Goal: Task Accomplishment & Management: Manage account settings

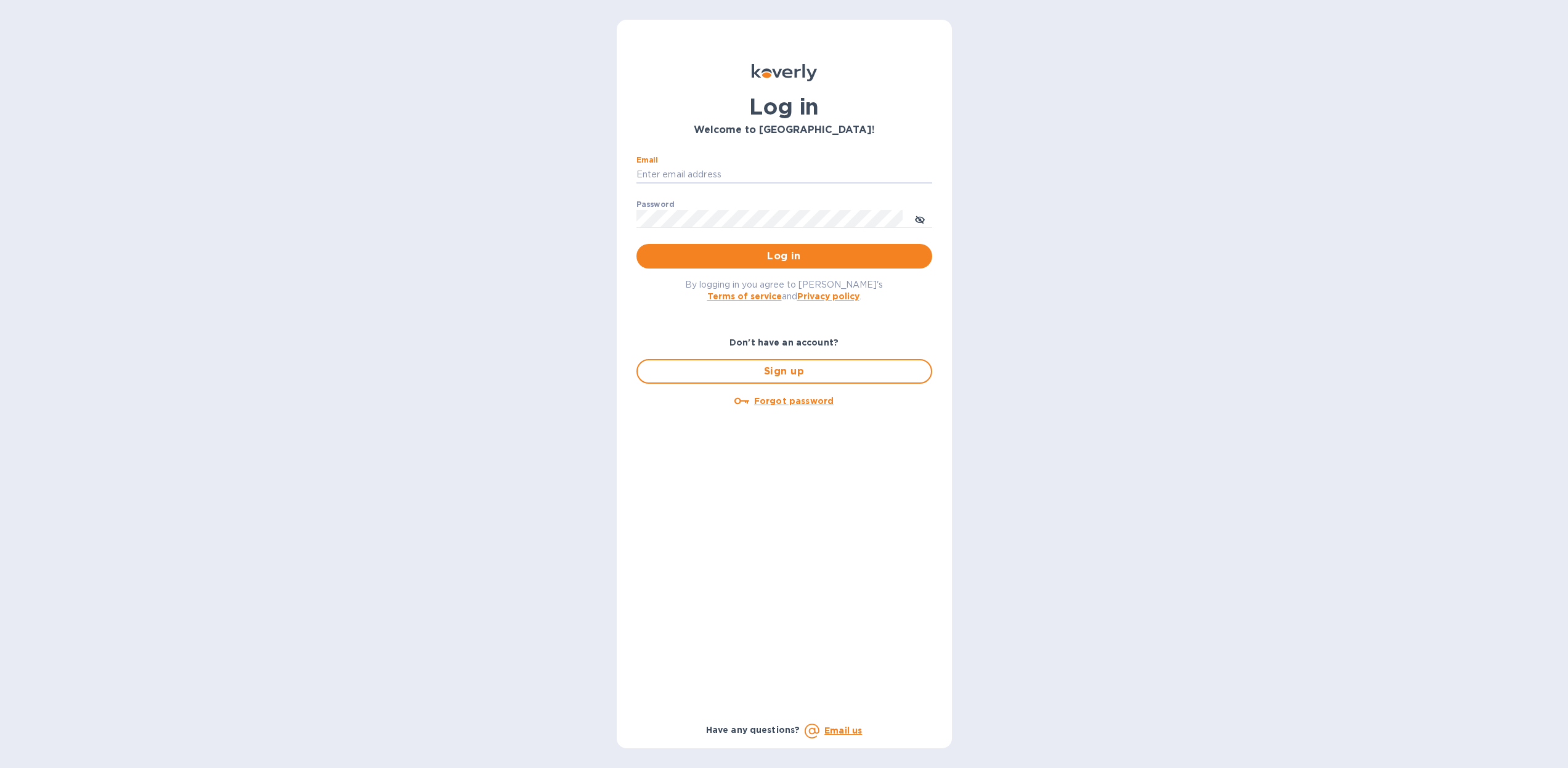
type input "[PERSON_NAME][EMAIL_ADDRESS][DOMAIN_NAME]"
click at [784, 256] on button "Log in" at bounding box center [784, 256] width 296 height 25
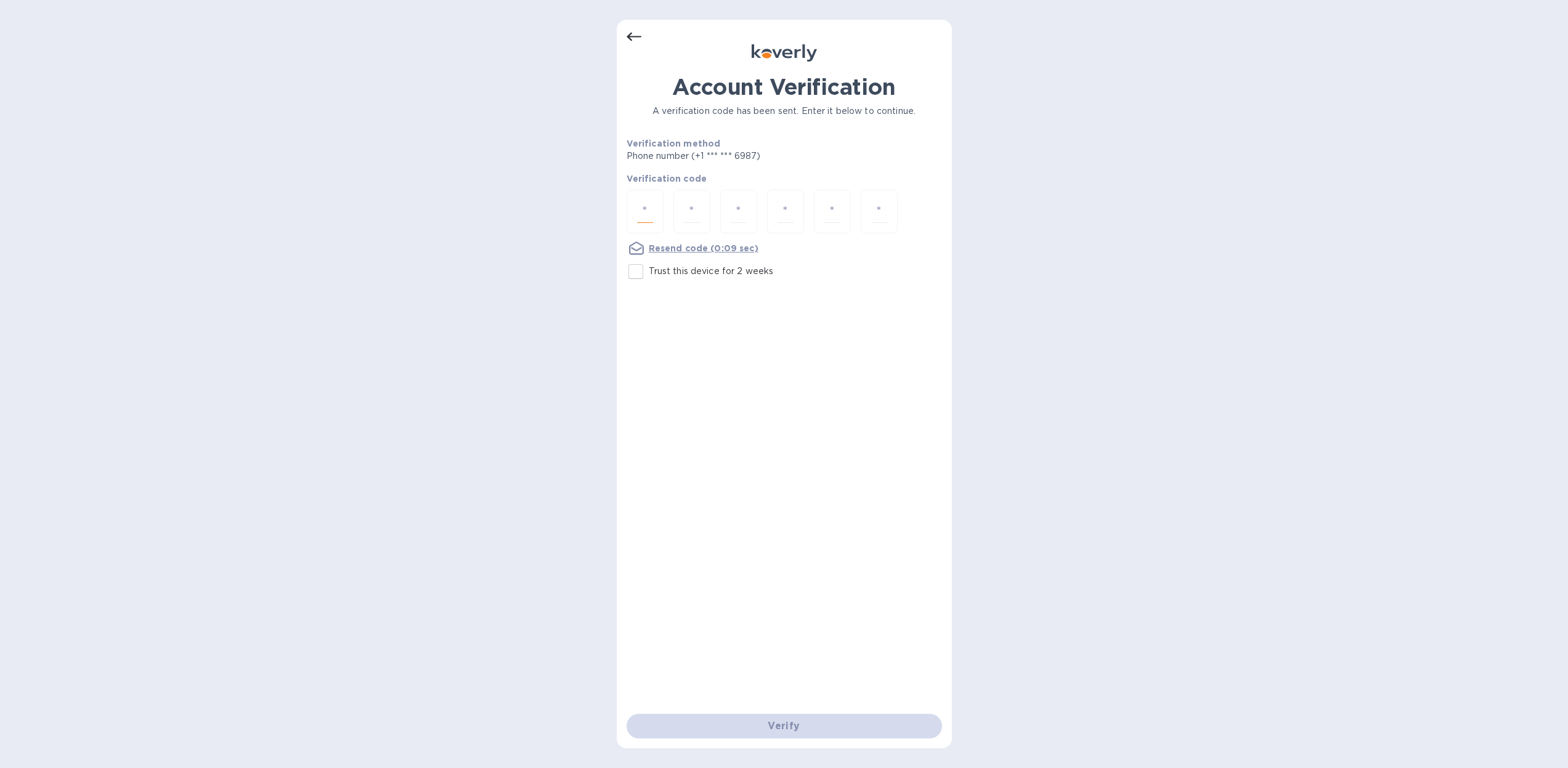
click at [647, 207] on input "number" at bounding box center [645, 211] width 16 height 23
type input "5"
type input "7"
type input "5"
type input "4"
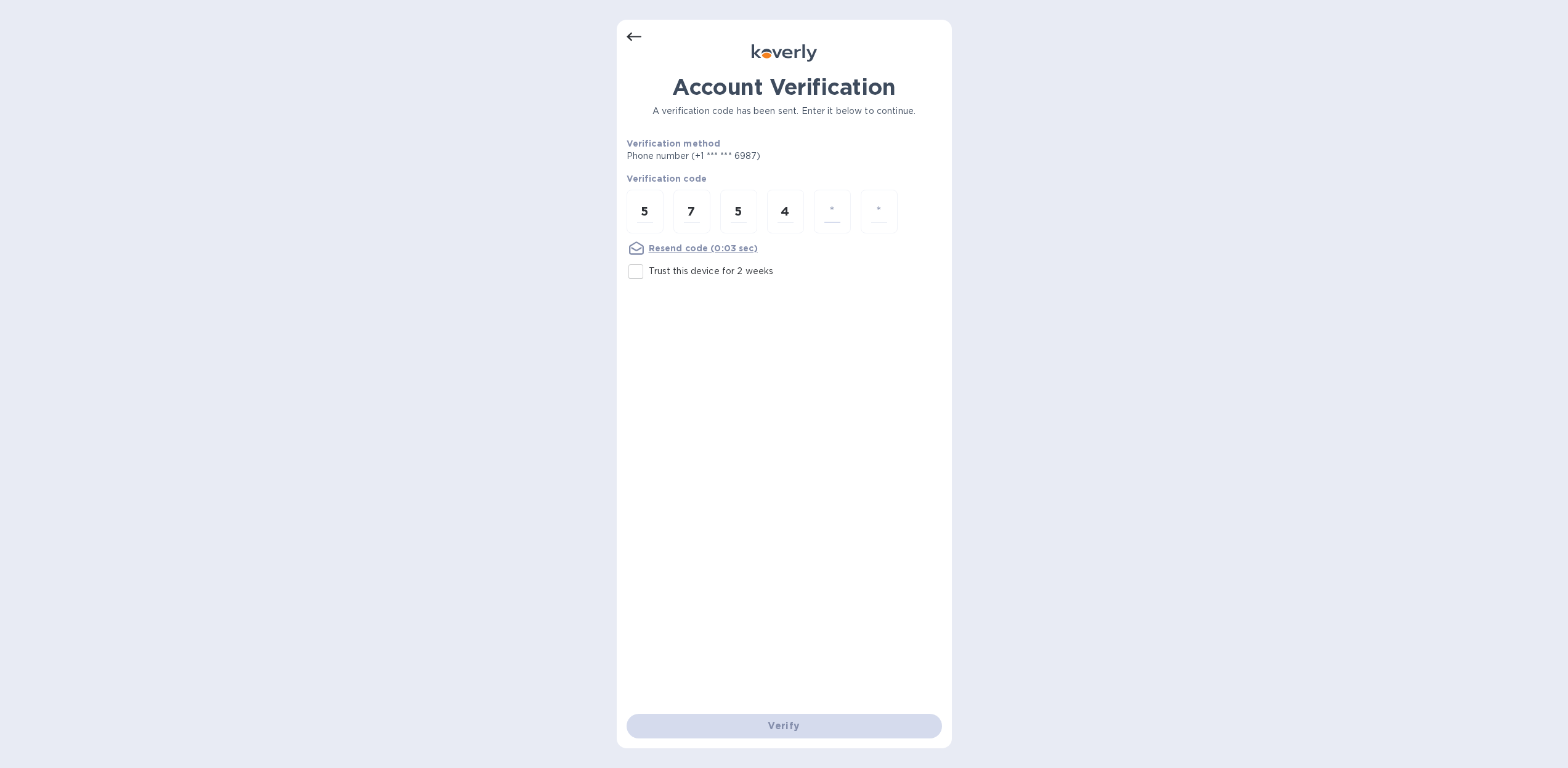
type input "7"
type input "1"
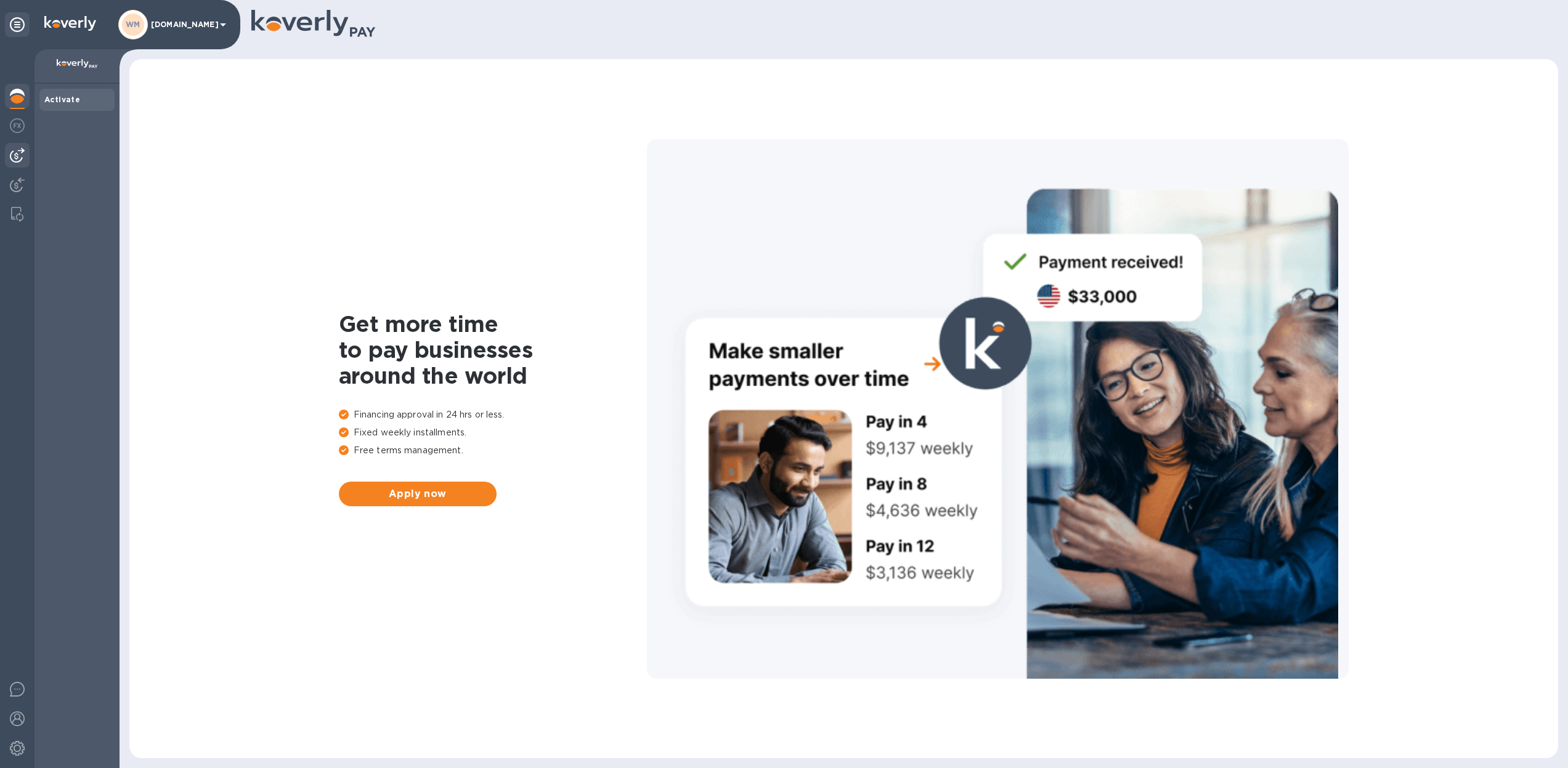
click at [12, 156] on img at bounding box center [17, 155] width 15 height 15
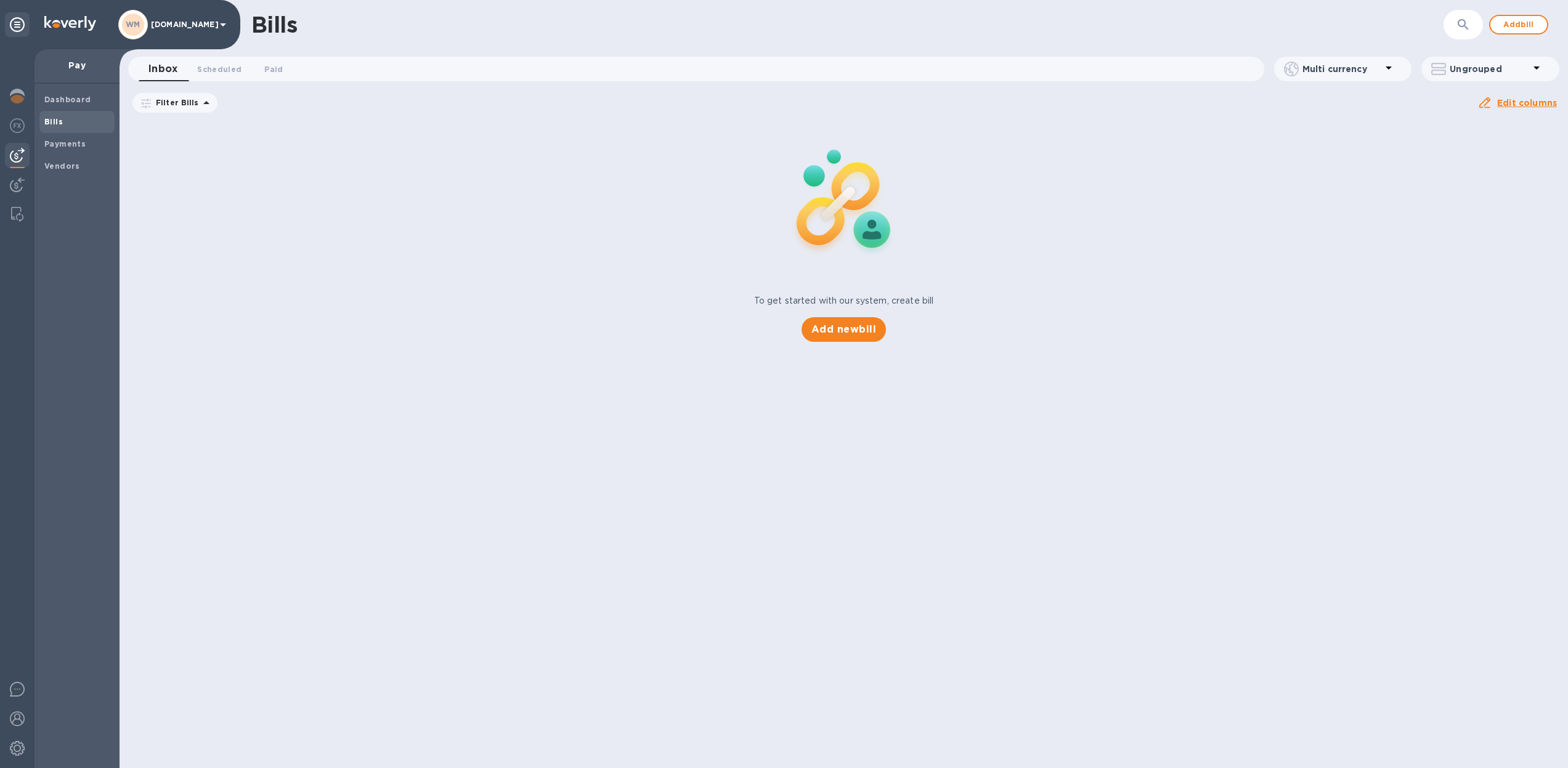
click at [65, 124] on span "Bills" at bounding box center [77, 122] width 65 height 13
click at [841, 331] on span "Add new bill" at bounding box center [843, 329] width 65 height 15
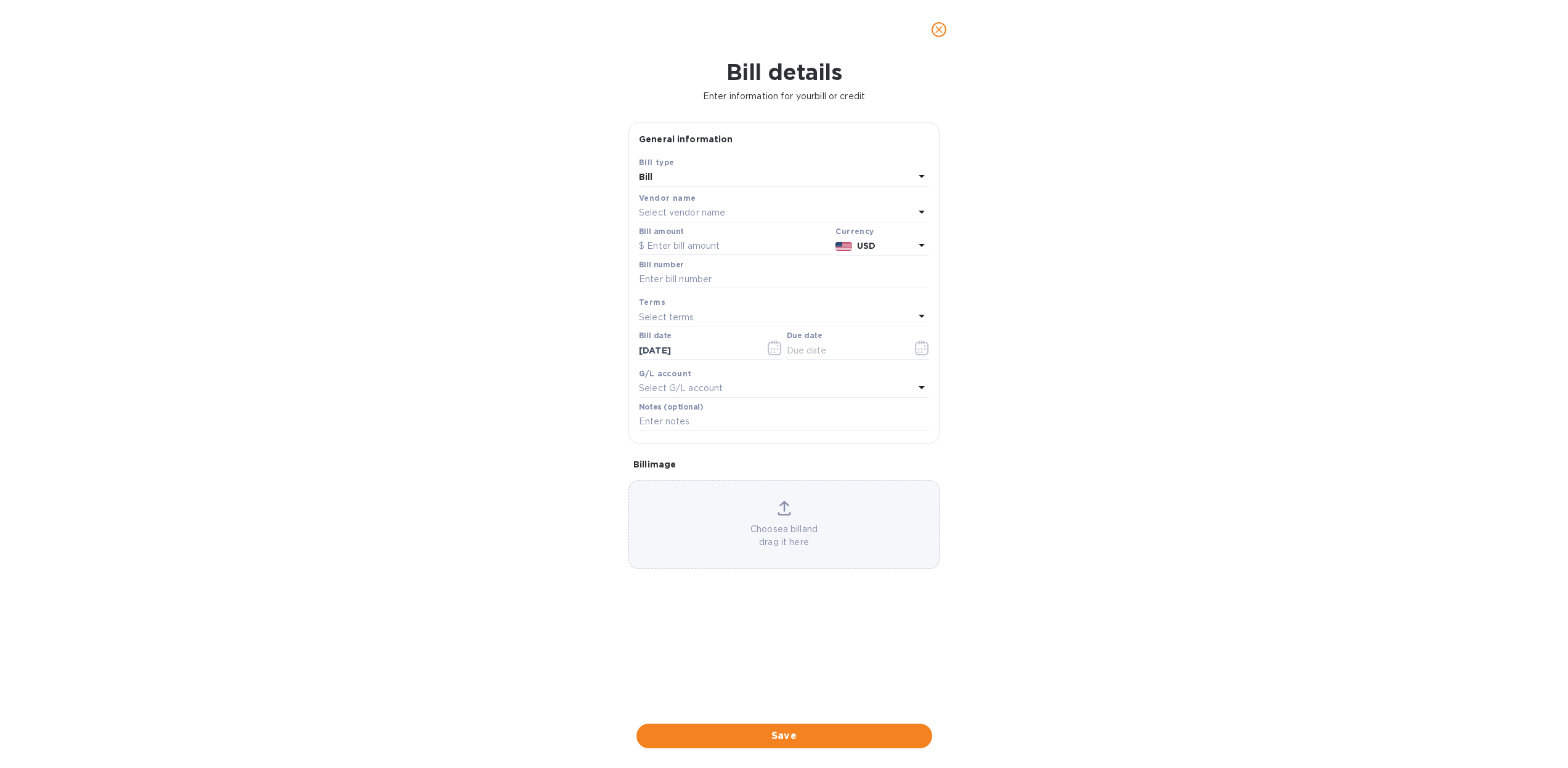
click at [681, 209] on p "Select vendor name" at bounding box center [682, 213] width 86 height 13
click at [727, 251] on input "text" at bounding box center [785, 248] width 218 height 19
type input "har"
click at [718, 301] on p "Haromex Development Gmbh" at bounding box center [779, 306] width 261 height 13
type input "08/29/2025"
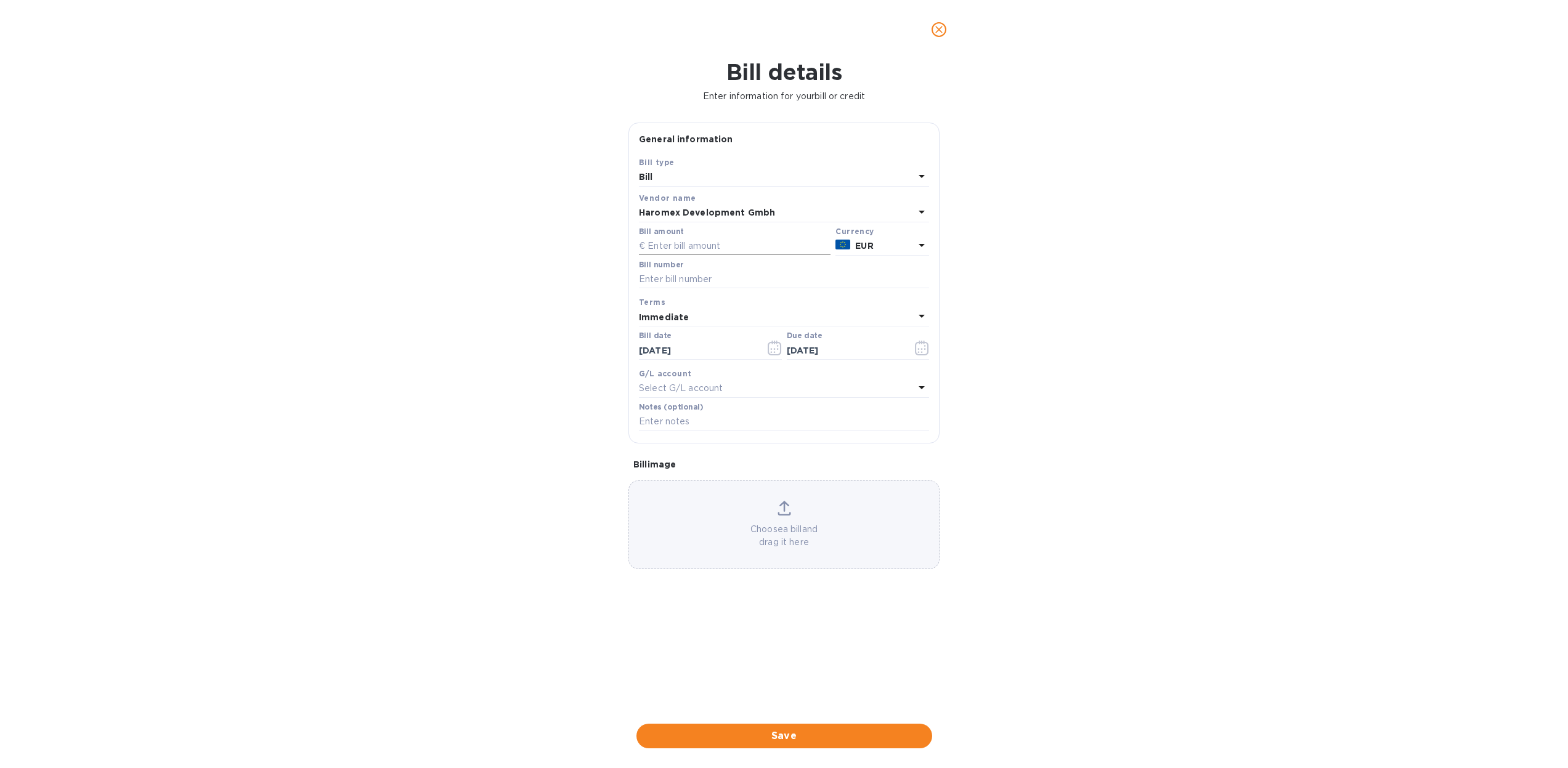
click at [671, 248] on input "text" at bounding box center [735, 246] width 192 height 19
type input "26,312.80"
click at [672, 279] on input "text" at bounding box center [784, 280] width 290 height 19
type input "Doc211624-WWLOPO2125"
click at [926, 350] on icon "button" at bounding box center [922, 348] width 14 height 15
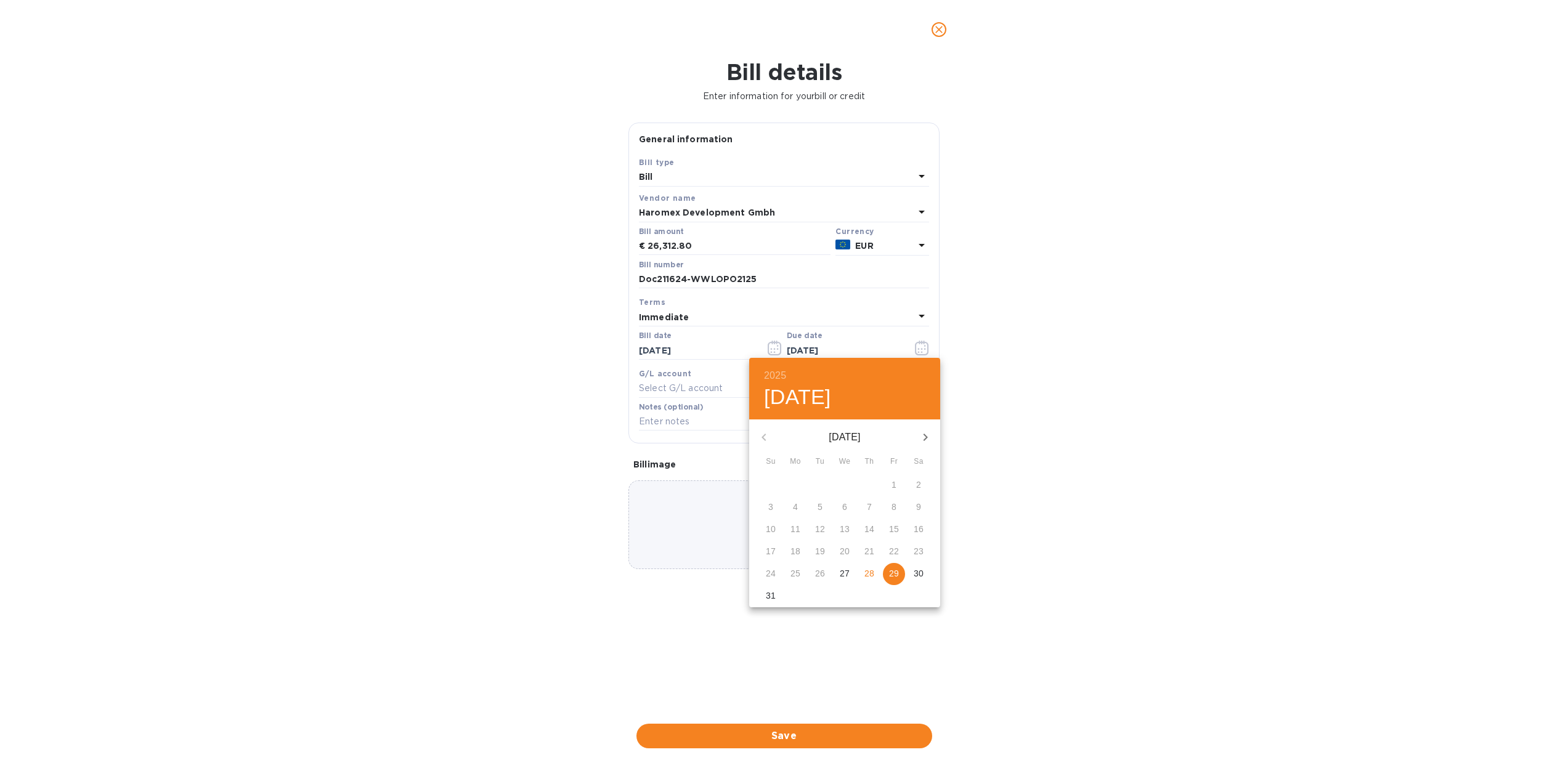
click at [865, 577] on p "28" at bounding box center [869, 573] width 10 height 13
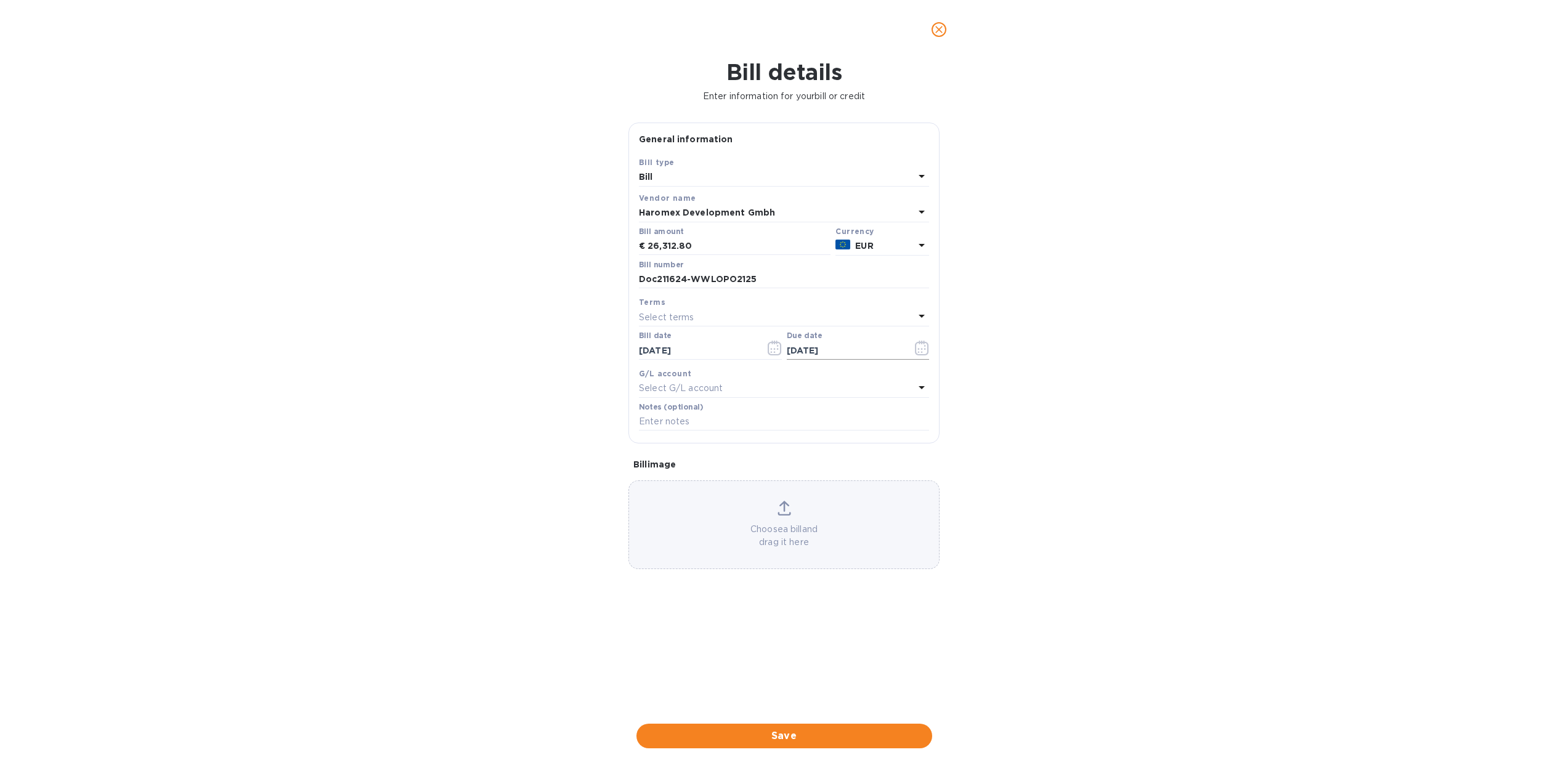
click at [925, 350] on icon "button" at bounding box center [922, 348] width 14 height 15
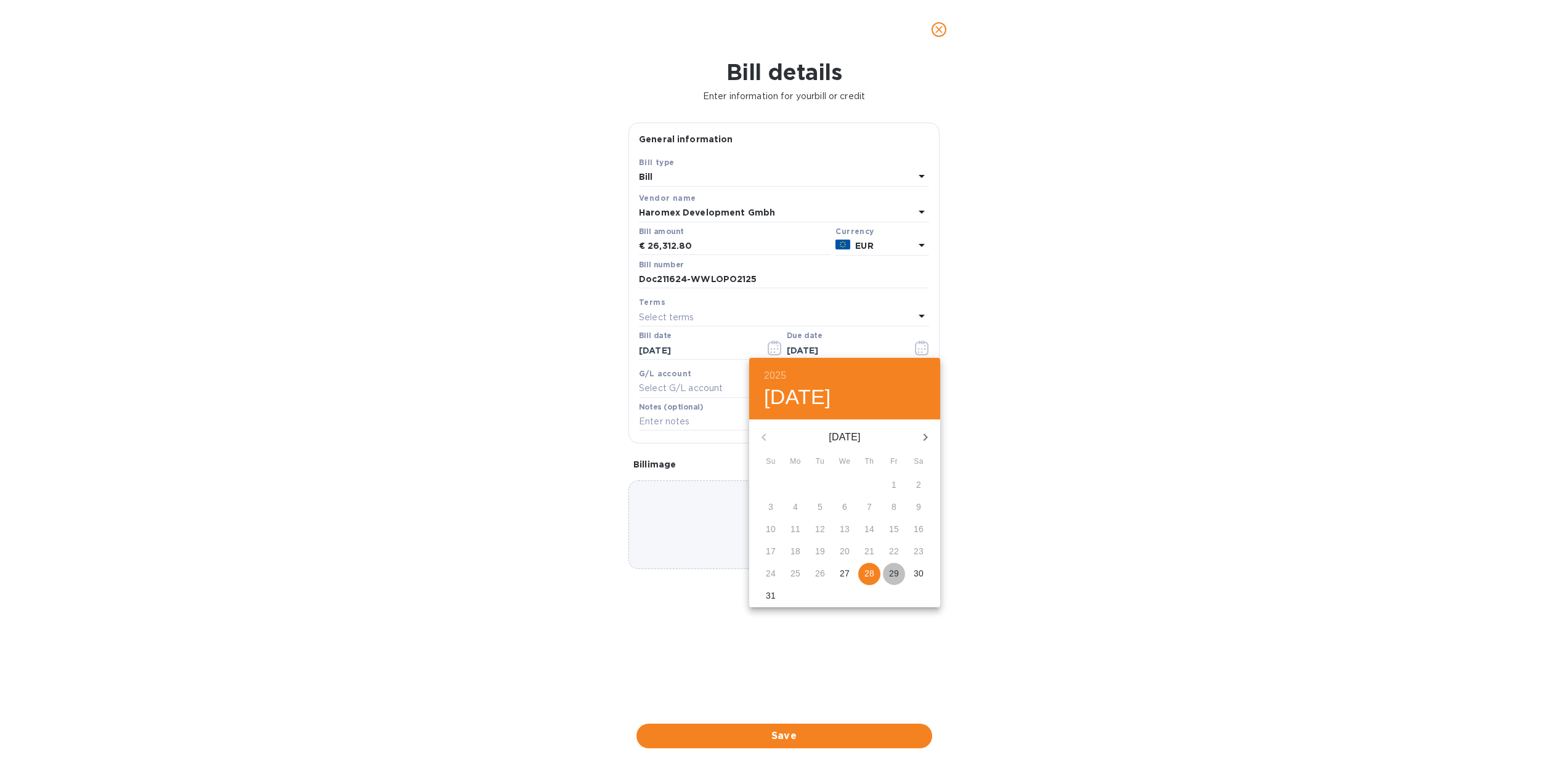
click at [890, 574] on p "29" at bounding box center [894, 573] width 10 height 13
type input "08/29/2025"
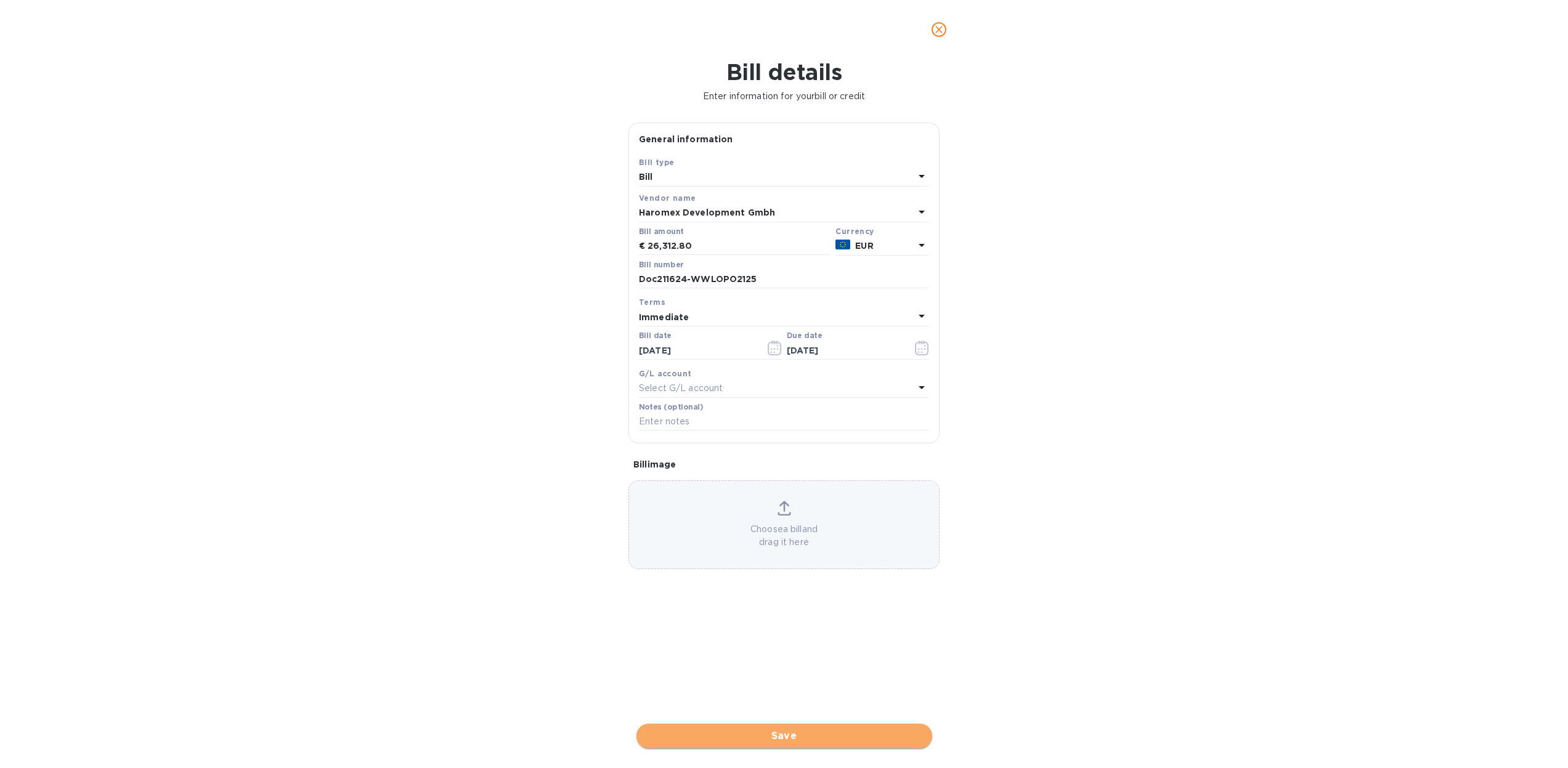
click at [783, 729] on span "Save" at bounding box center [784, 736] width 276 height 15
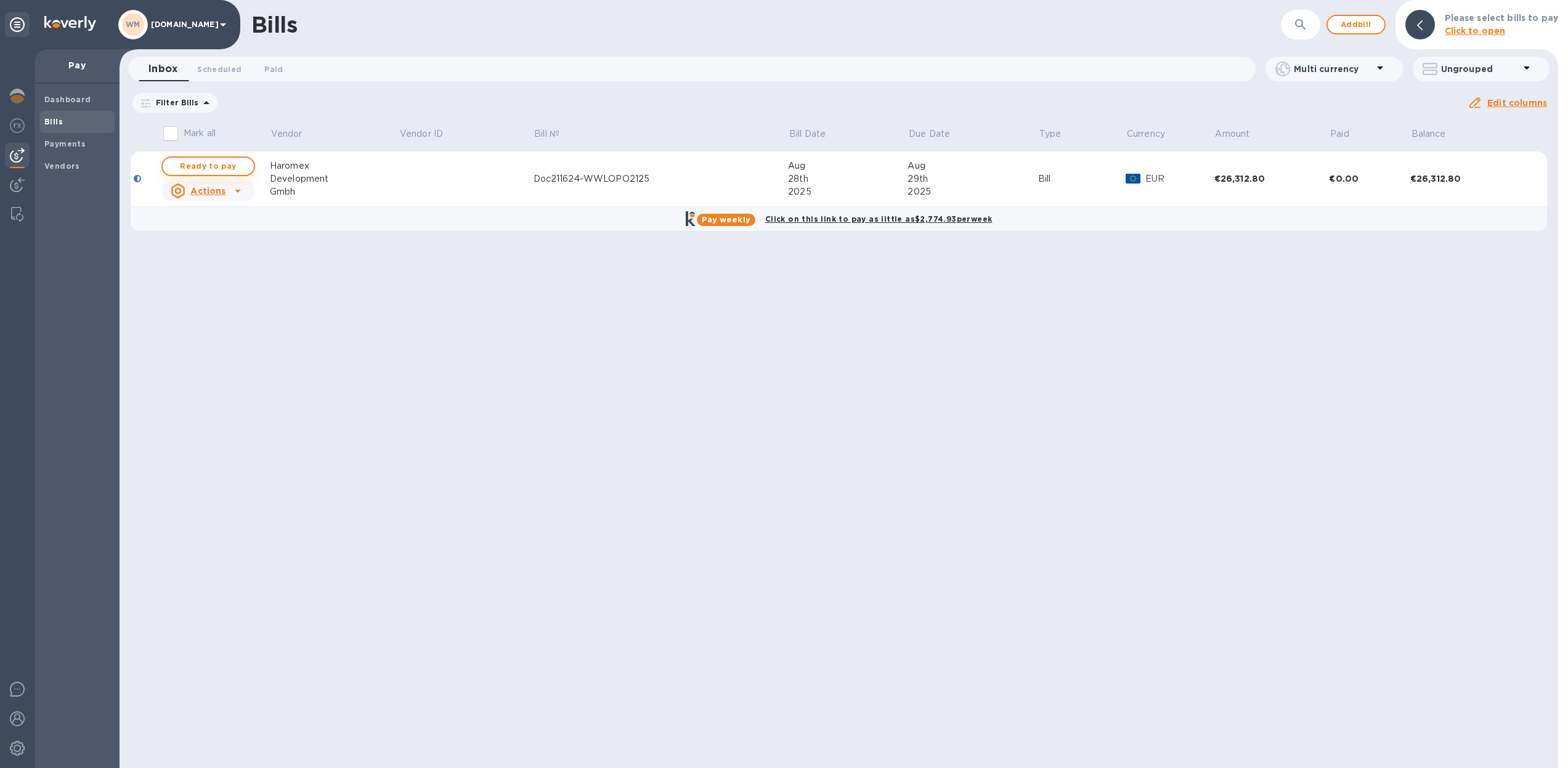
click at [228, 169] on span "Ready to pay" at bounding box center [208, 167] width 71 height 15
checkbox input "true"
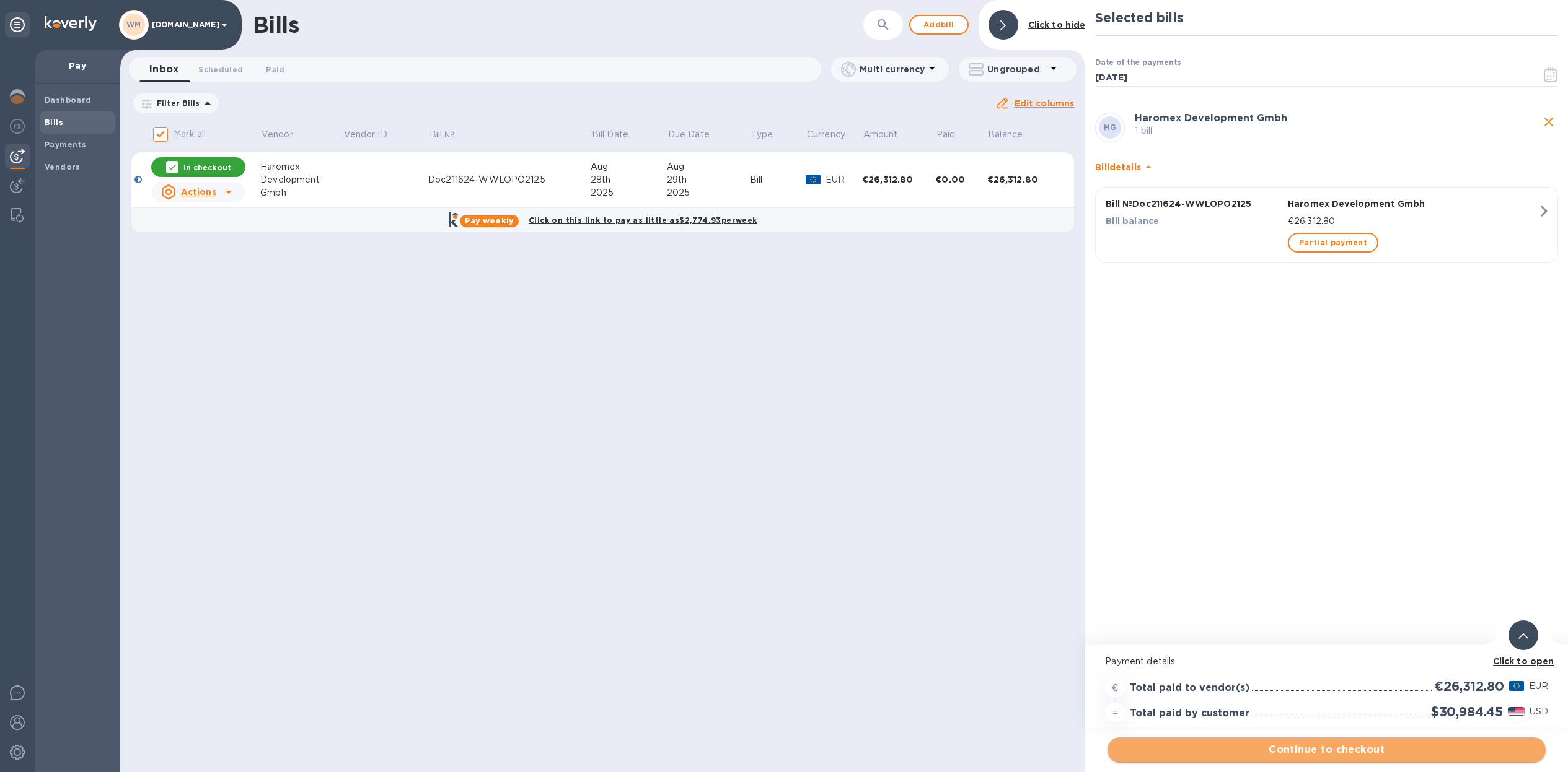
click at [1323, 750] on span "Continue to checkout" at bounding box center [1326, 750] width 418 height 15
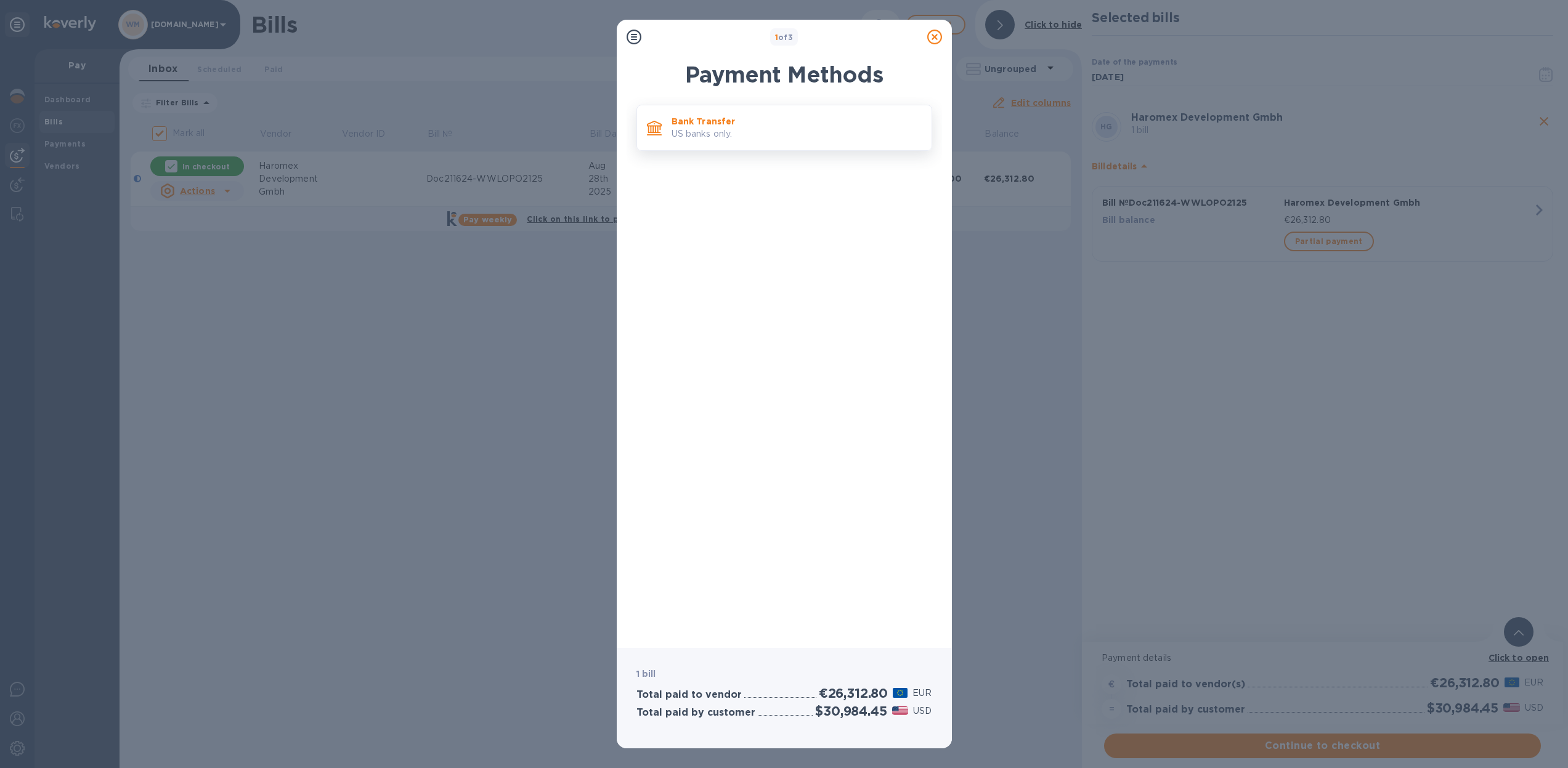
click at [796, 127] on p "Bank Transfer" at bounding box center [796, 121] width 250 height 13
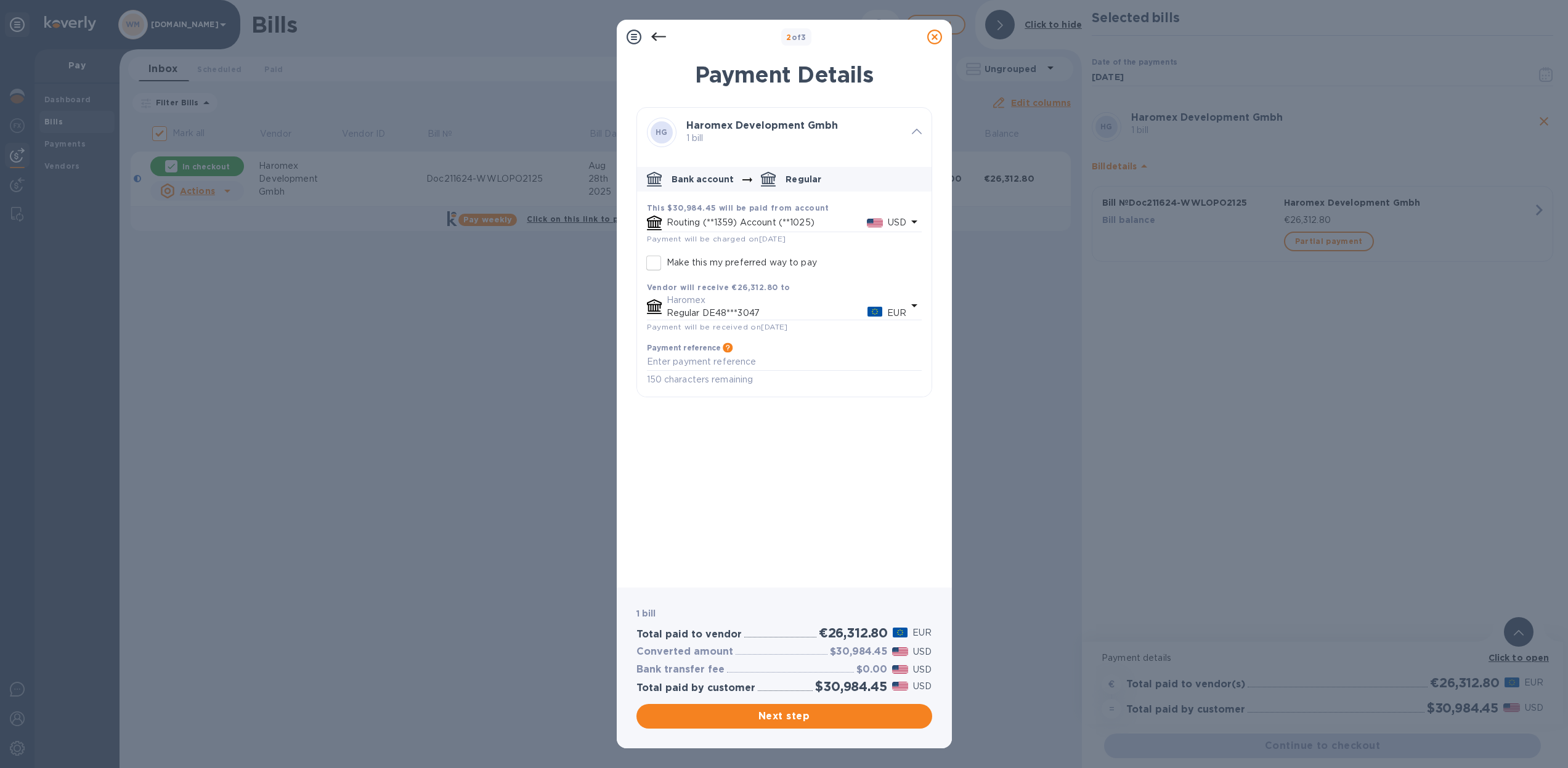
click at [789, 222] on p "Routing (**1359) Account (**1025)" at bounding box center [767, 222] width 200 height 13
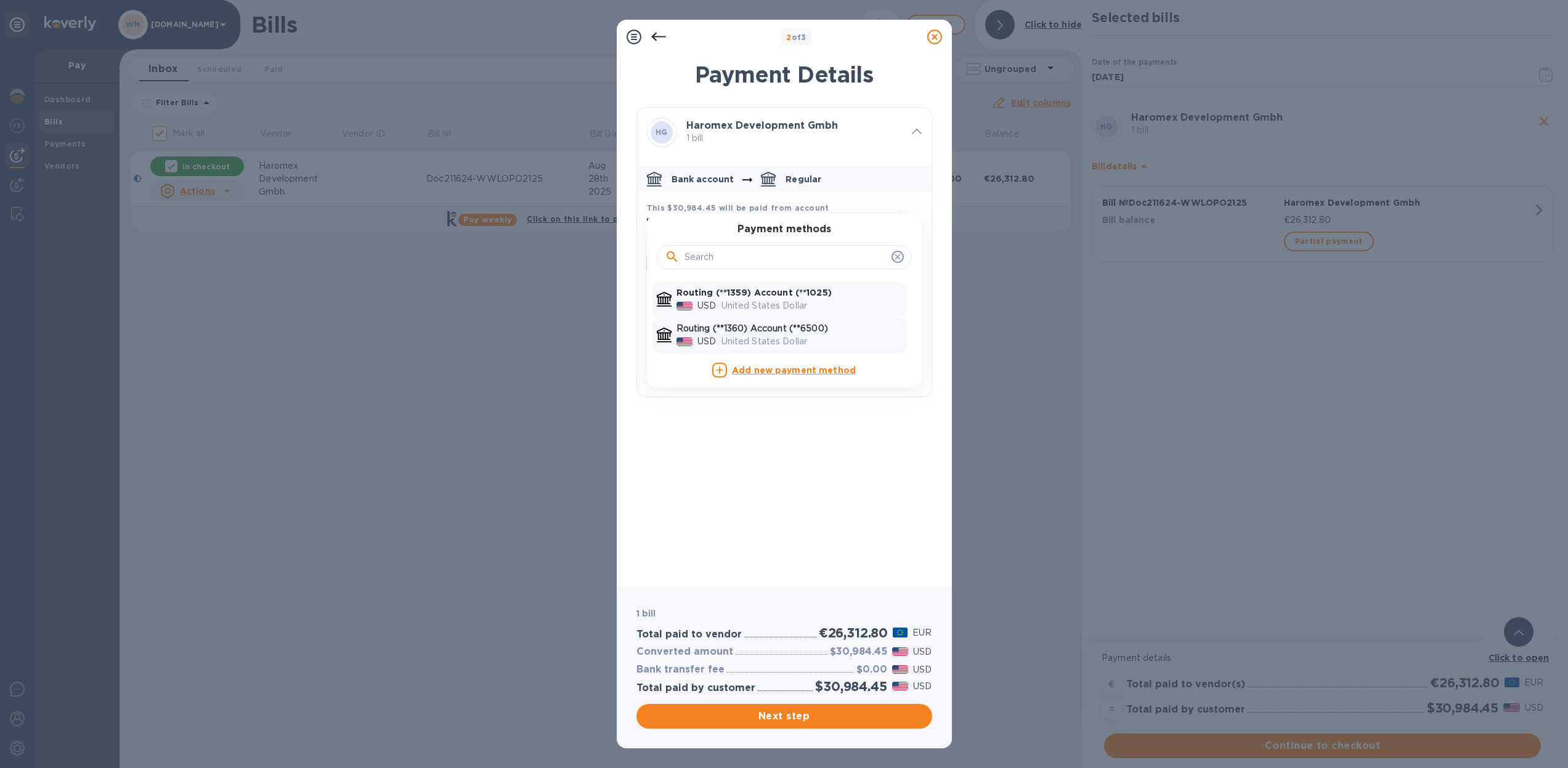
click at [796, 327] on p "Routing (**1360) Account (**6500)" at bounding box center [789, 328] width 225 height 13
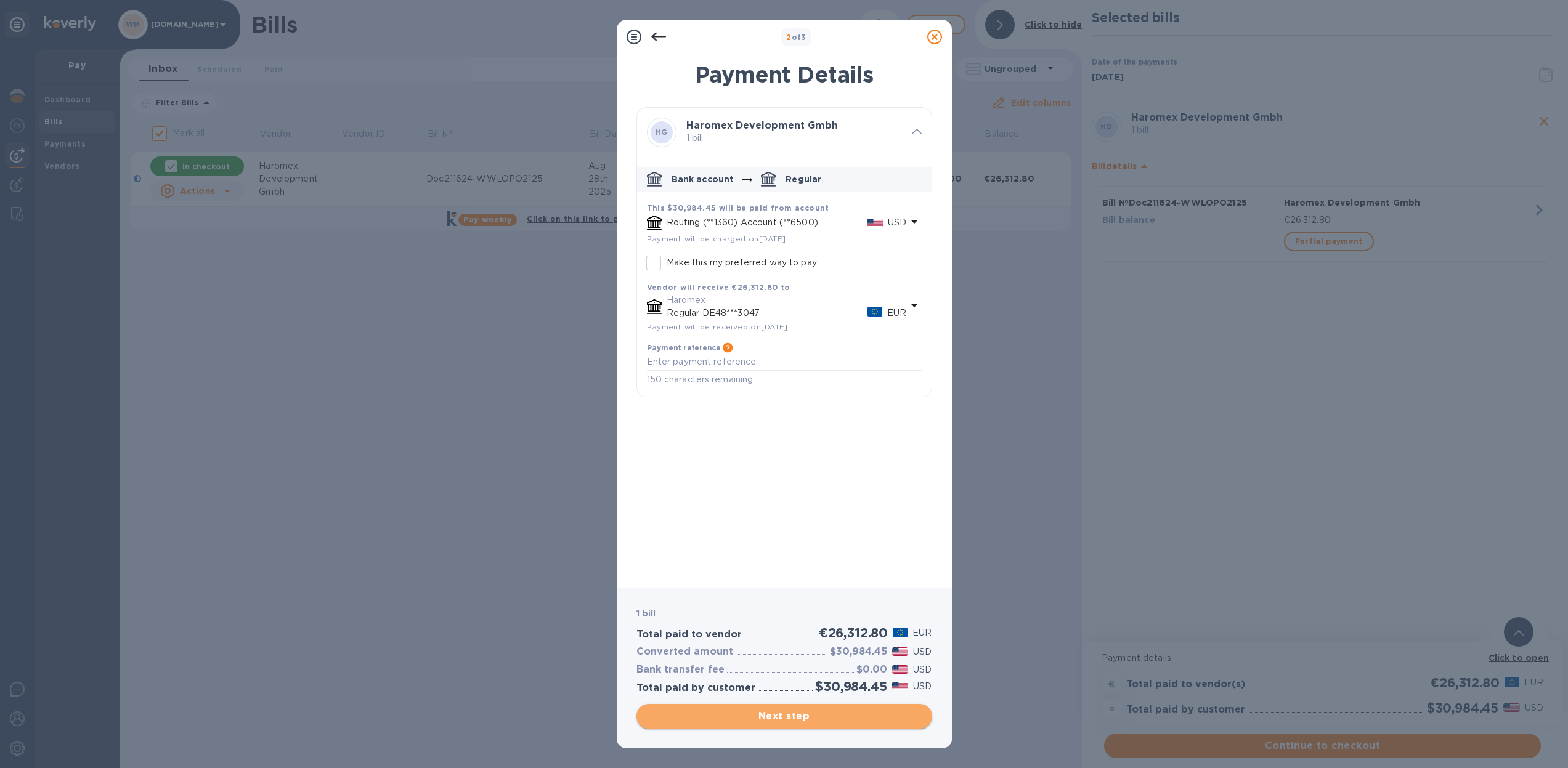
click at [819, 716] on span "Next step" at bounding box center [784, 717] width 276 height 15
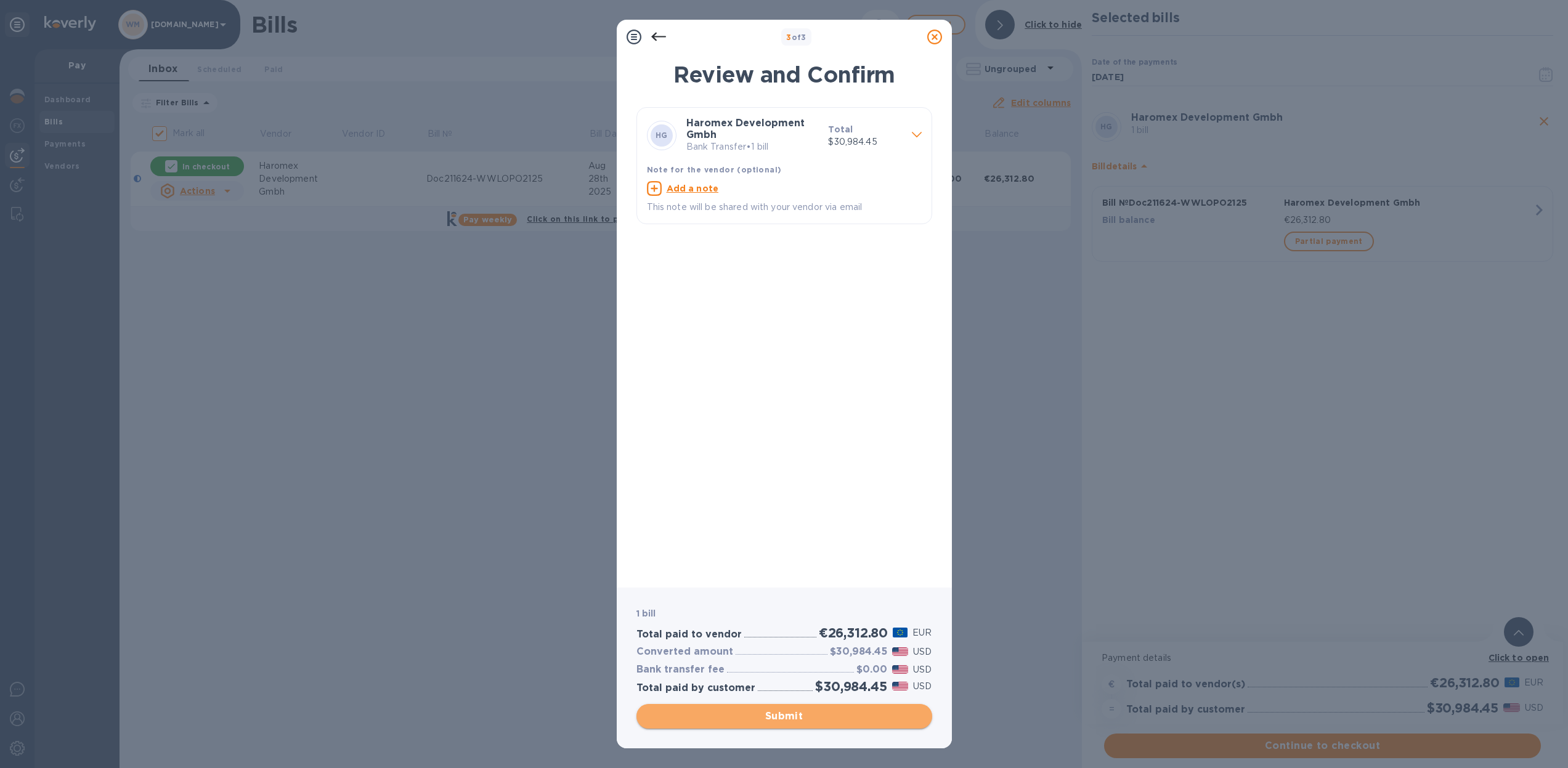
click at [811, 712] on span "Submit" at bounding box center [784, 717] width 276 height 15
